Goal: Task Accomplishment & Management: Use online tool/utility

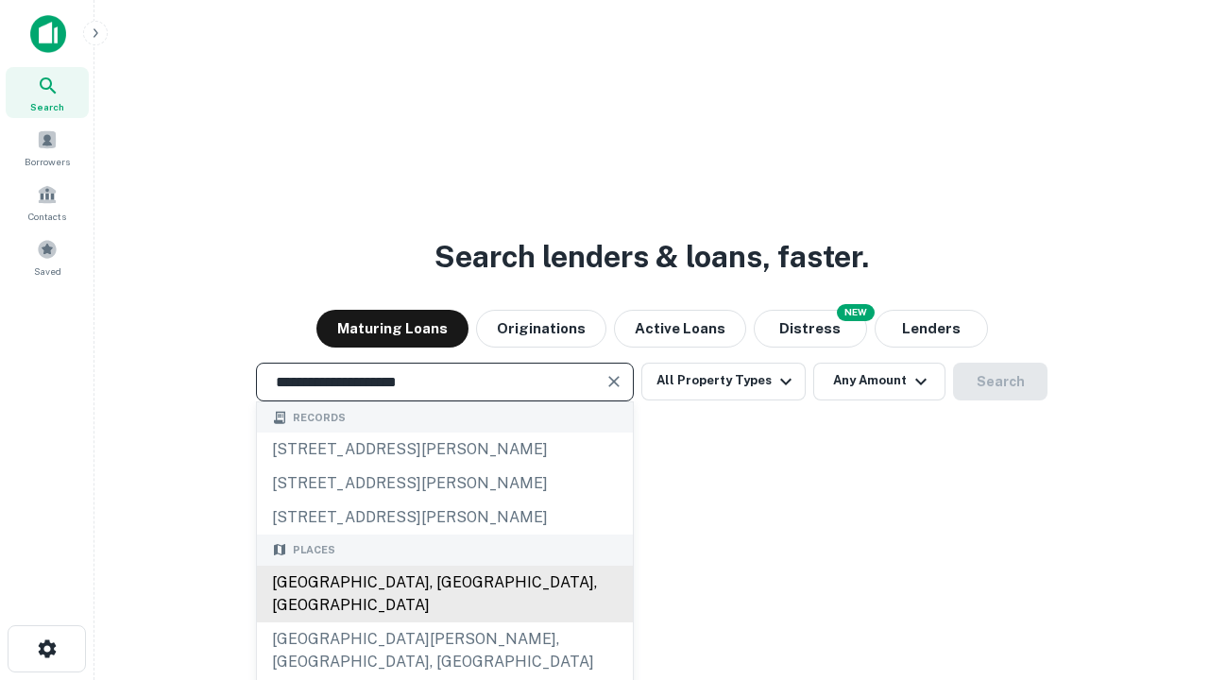
click at [444, 622] on div "[GEOGRAPHIC_DATA], [GEOGRAPHIC_DATA], [GEOGRAPHIC_DATA]" at bounding box center [445, 594] width 376 height 57
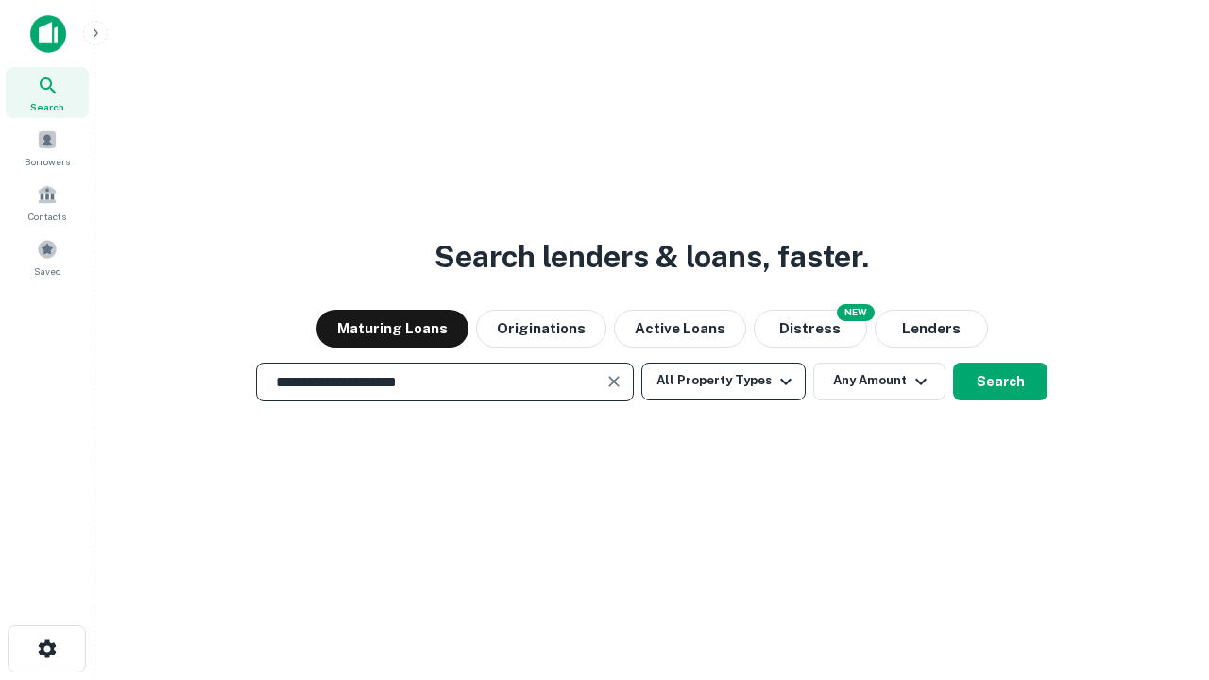
type input "**********"
click at [723, 381] on button "All Property Types" at bounding box center [723, 382] width 164 height 38
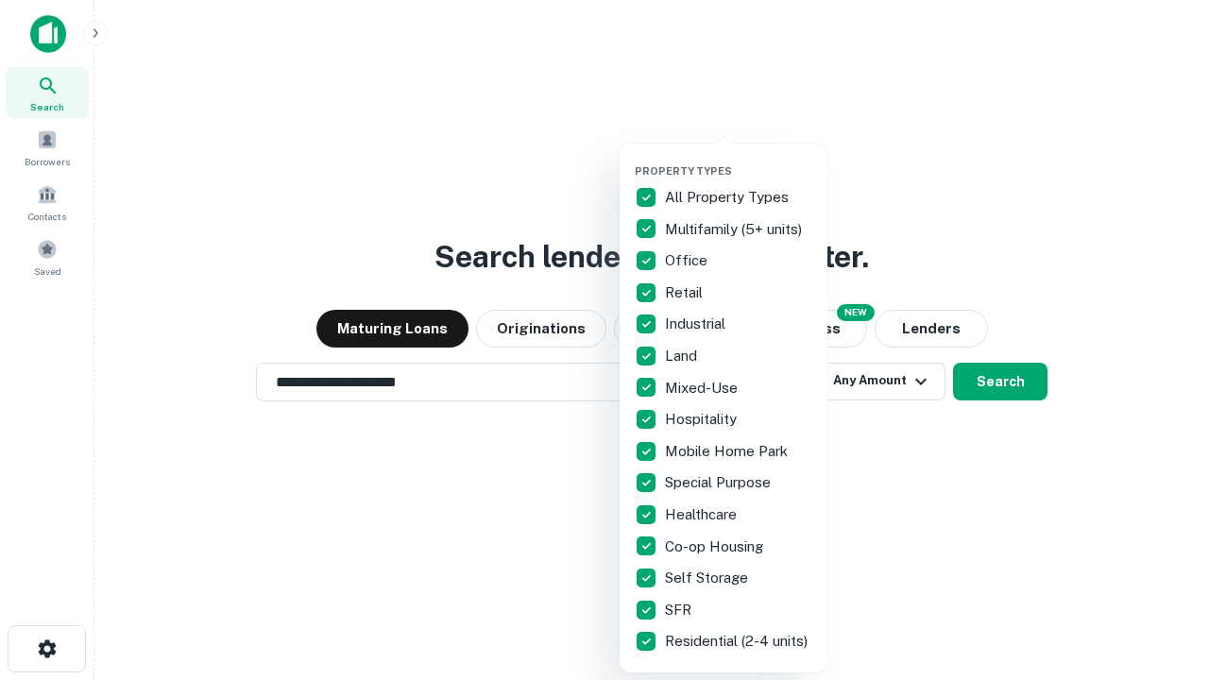
click at [739, 159] on button "button" at bounding box center [739, 159] width 208 height 1
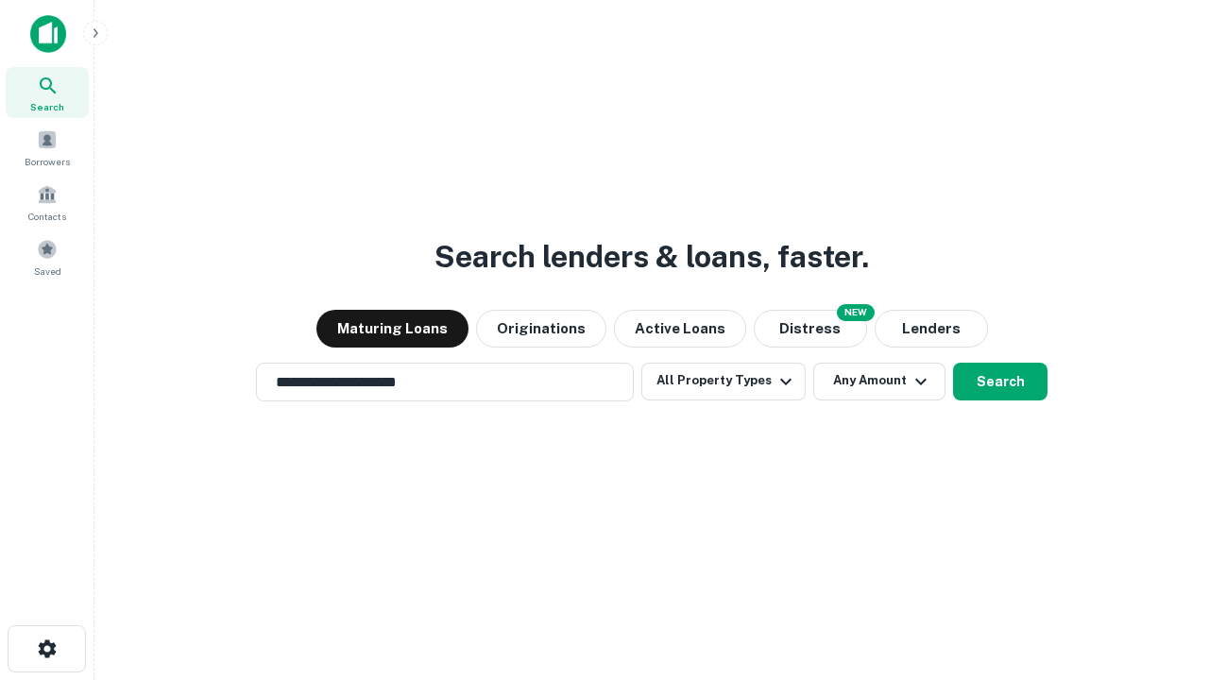
scroll to position [29, 0]
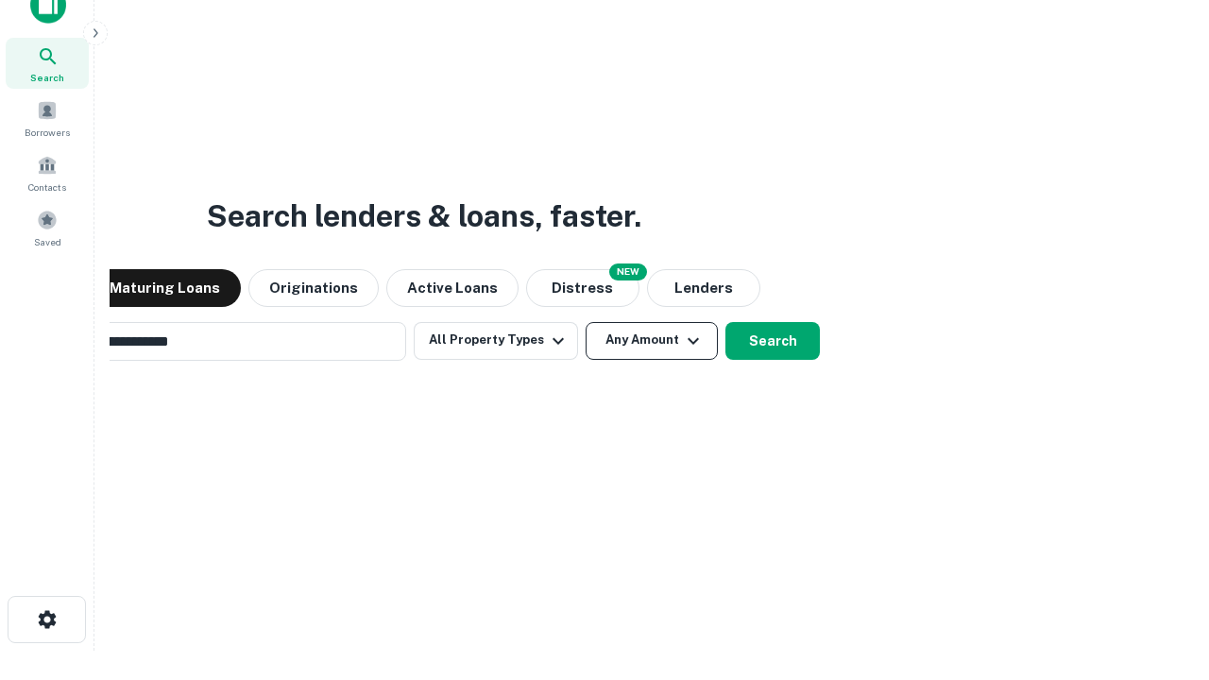
click at [586, 322] on button "Any Amount" at bounding box center [652, 341] width 132 height 38
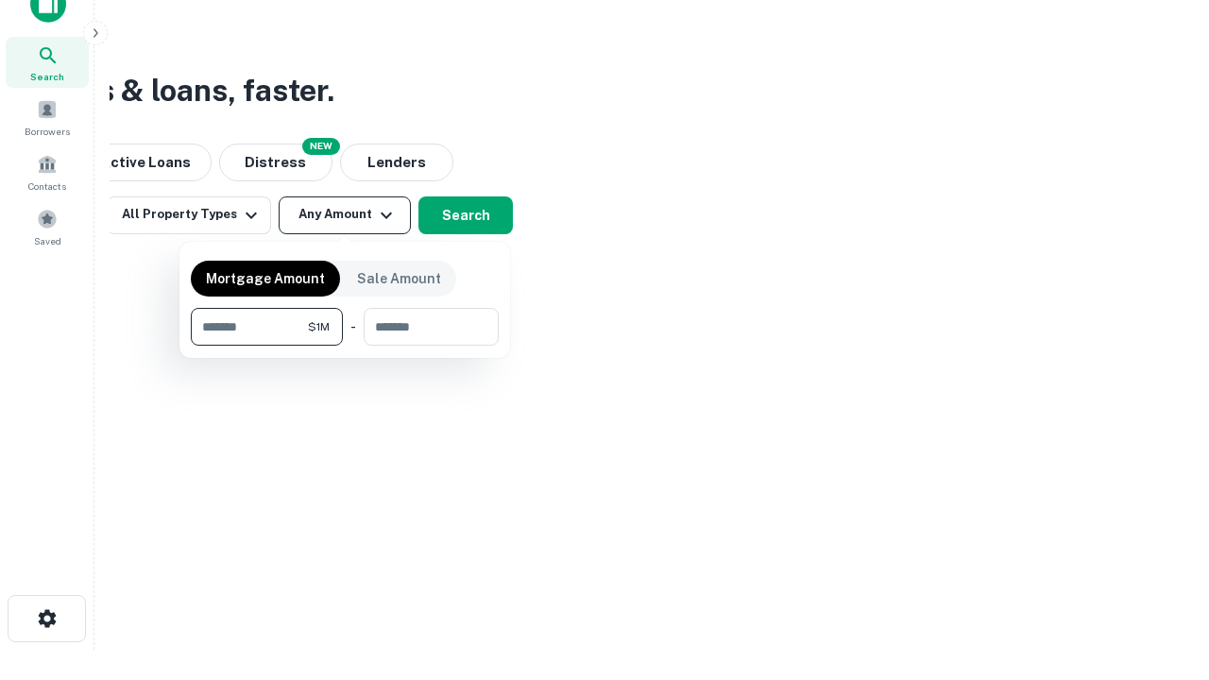
type input "*******"
click at [345, 346] on button "button" at bounding box center [345, 346] width 308 height 1
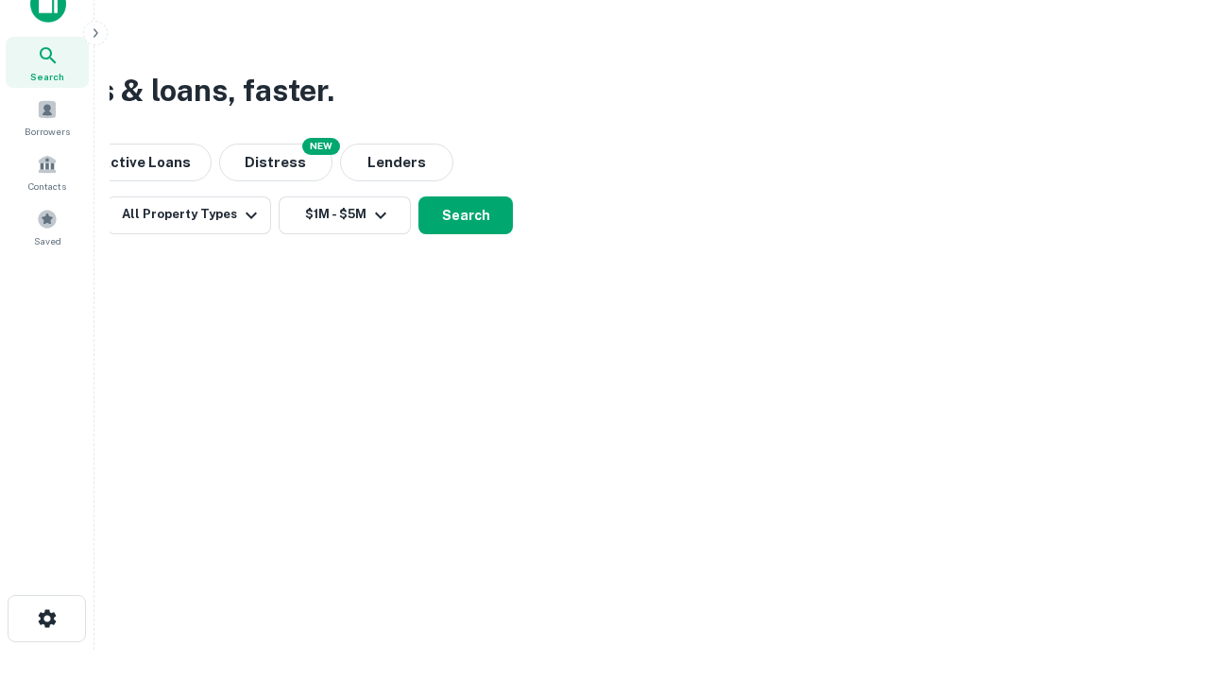
scroll to position [29, 0]
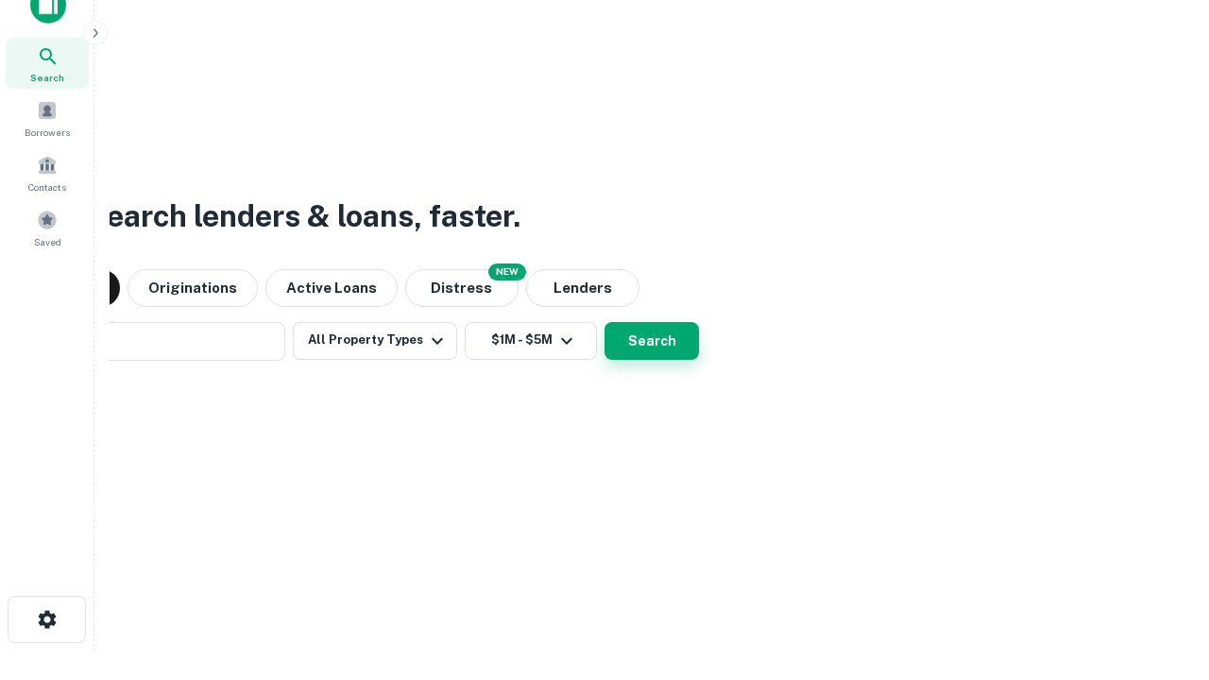
click at [604, 322] on button "Search" at bounding box center [651, 341] width 94 height 38
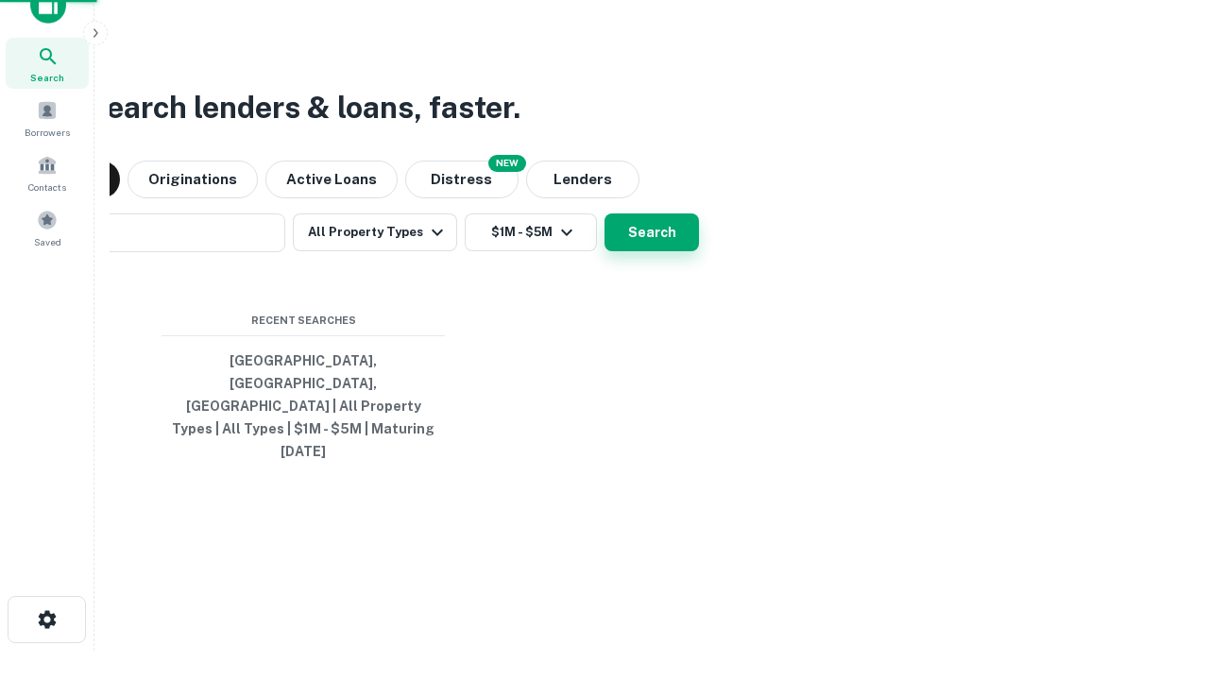
scroll to position [30, 0]
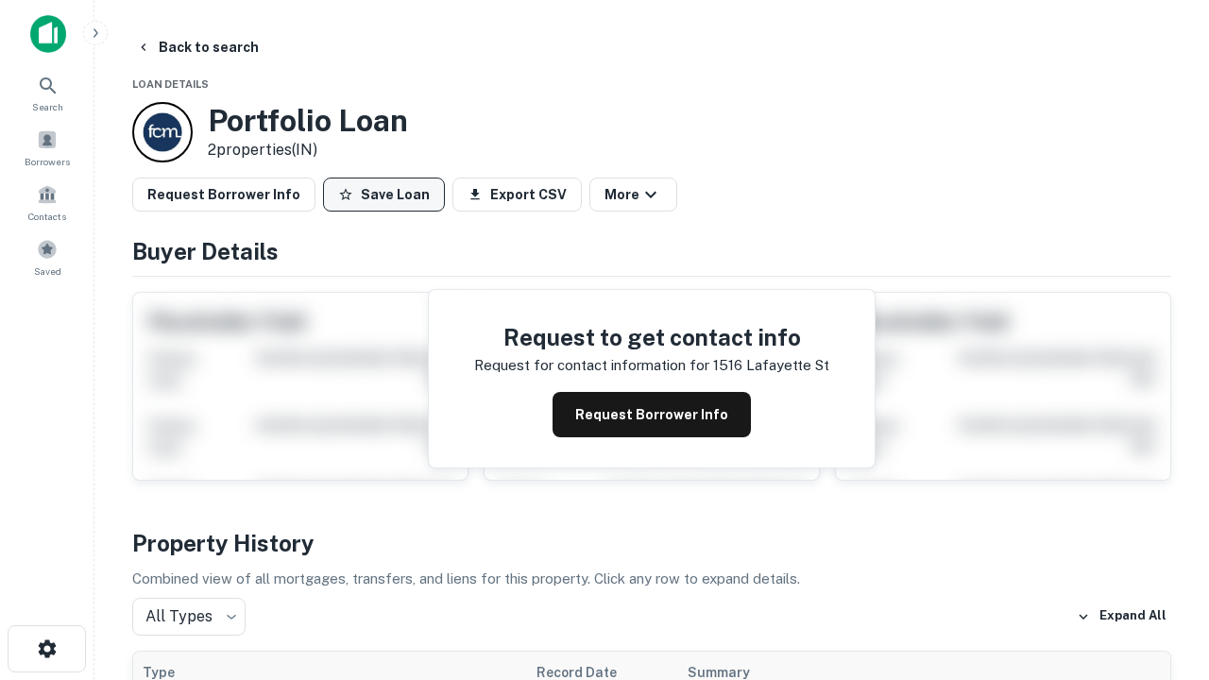
click at [383, 195] on button "Save Loan" at bounding box center [384, 195] width 122 height 34
click at [388, 195] on button "Save Loan" at bounding box center [384, 195] width 122 height 34
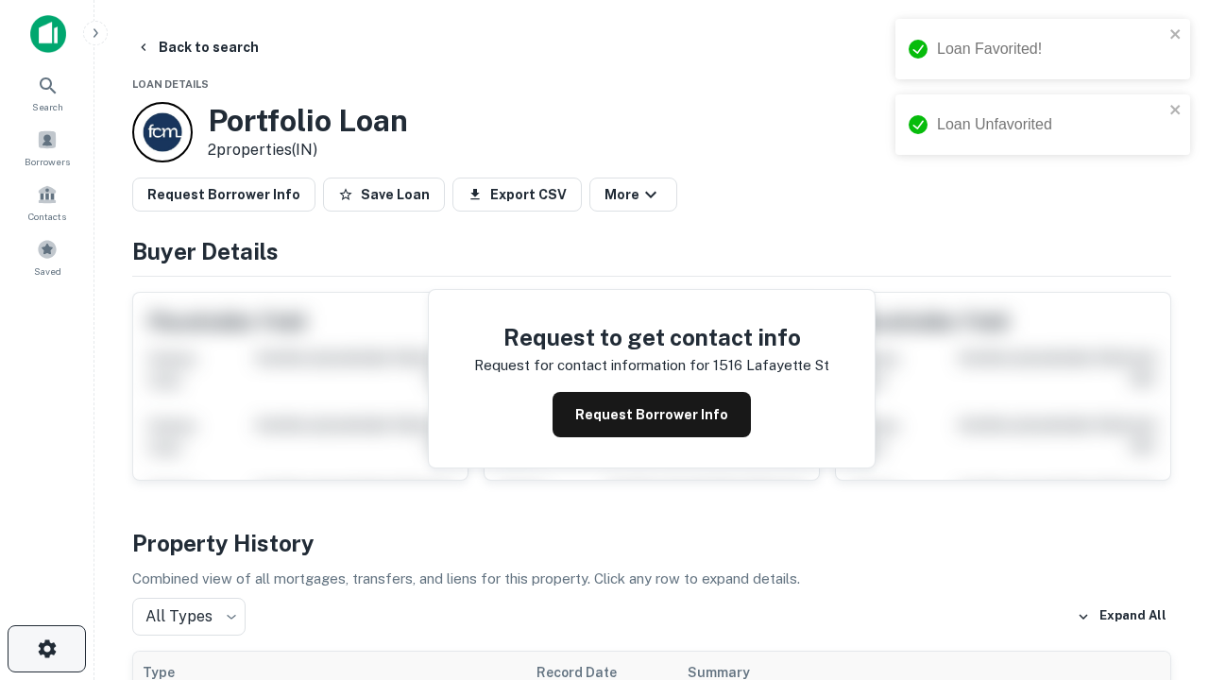
click at [46, 649] on icon "button" at bounding box center [47, 649] width 23 height 23
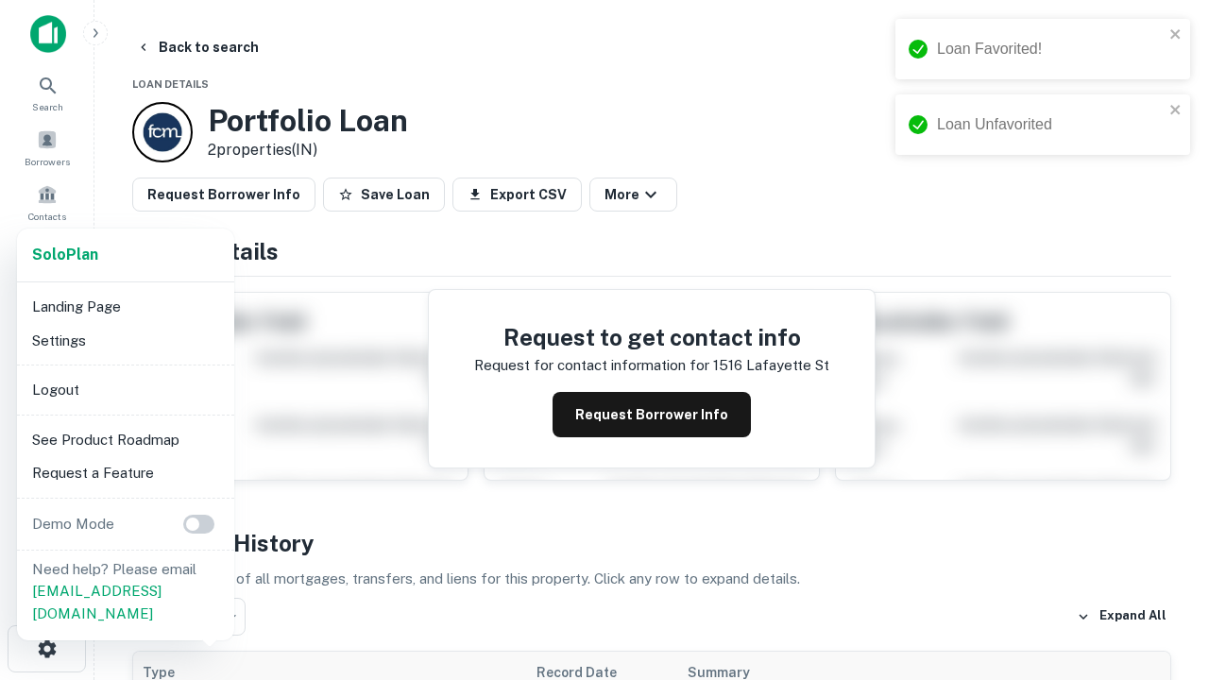
click at [125, 389] on li "Logout" at bounding box center [126, 390] width 202 height 34
